Goal: Task Accomplishment & Management: Complete application form

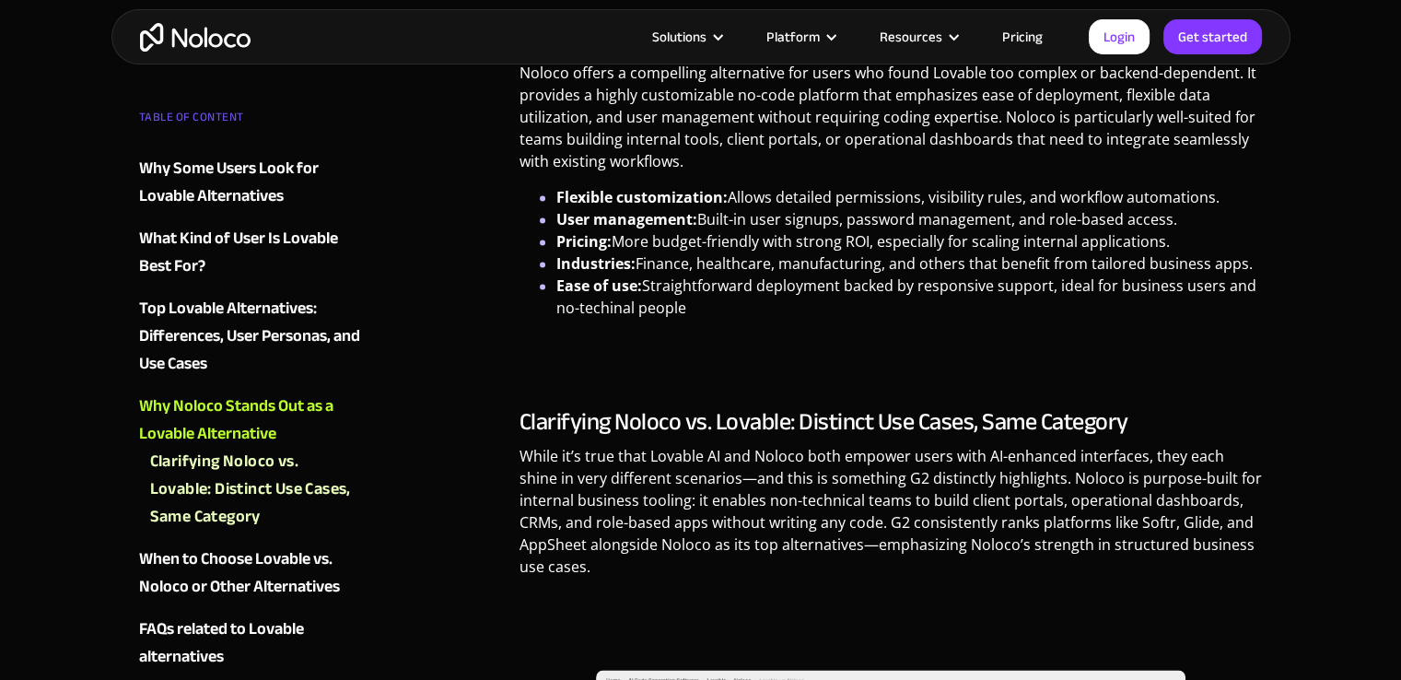
scroll to position [2673, 0]
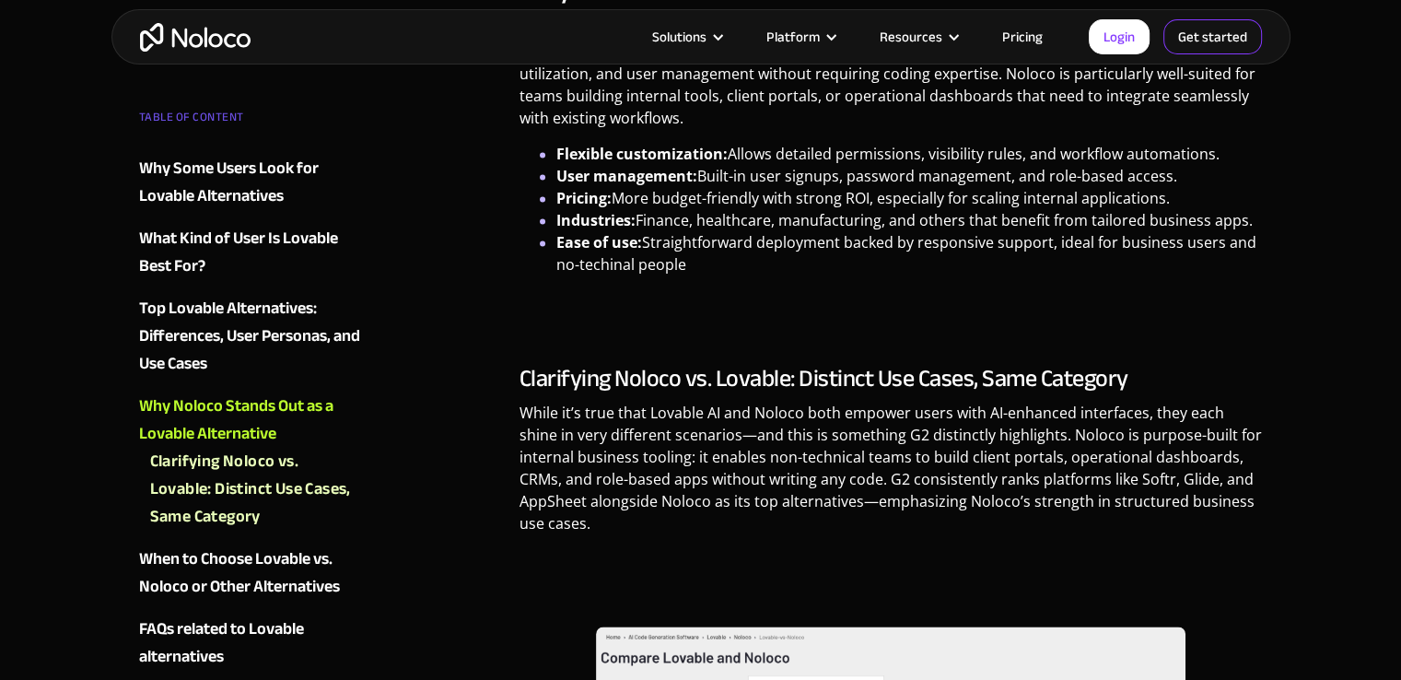
click at [0, 0] on link "Get started" at bounding box center [0, 0] width 0 height 0
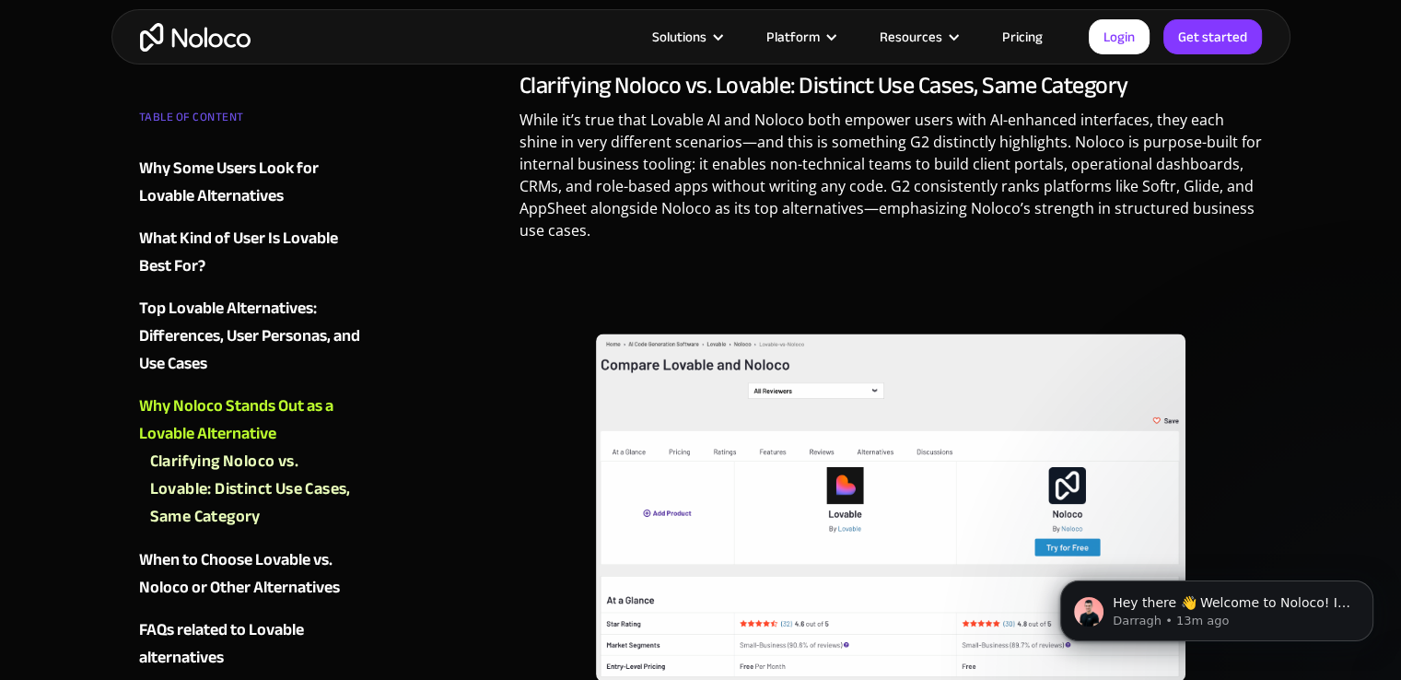
scroll to position [2965, 0]
